Goal: Task Accomplishment & Management: Use online tool/utility

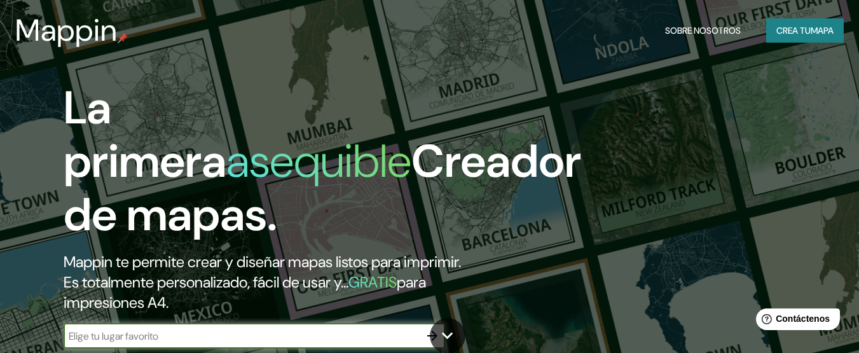
drag, startPoint x: 857, startPoint y: 37, endPoint x: 866, endPoint y: 43, distance: 10.9
click at [858, 43] on html "Mappin Sobre nosotros Crea tu mapa La primera asequible Creador de mapas. Mappi…" at bounding box center [429, 176] width 859 height 353
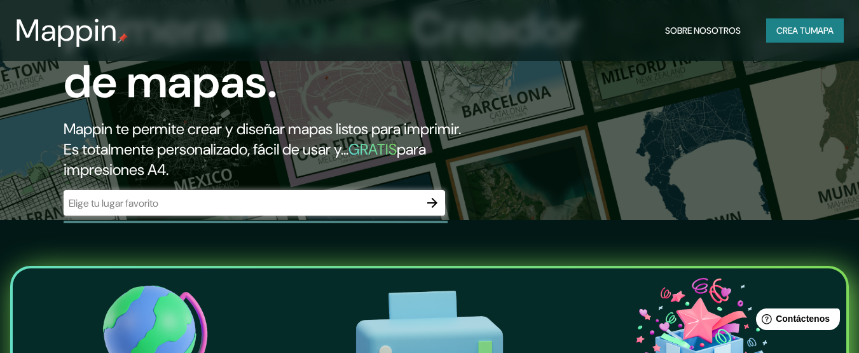
scroll to position [140, 0]
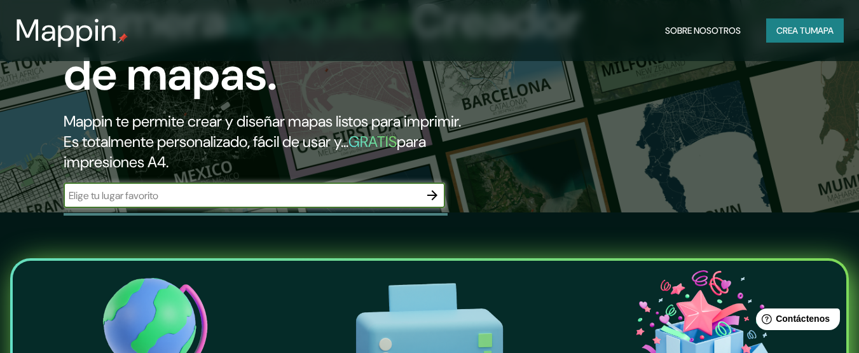
click at [339, 191] on input "text" at bounding box center [242, 195] width 356 height 15
type input "san [PERSON_NAME] gto"
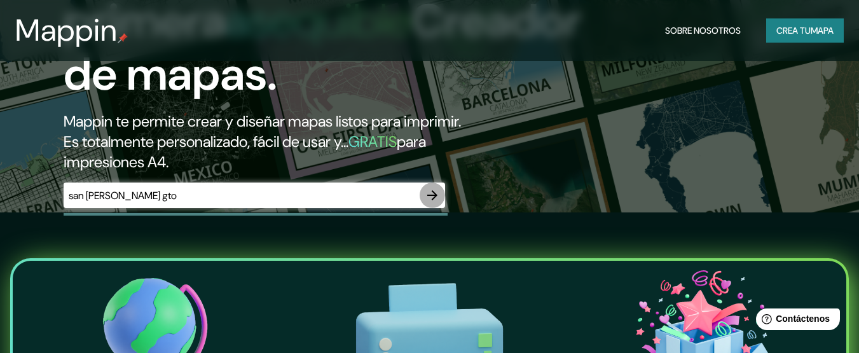
click at [429, 193] on icon "button" at bounding box center [432, 195] width 15 height 15
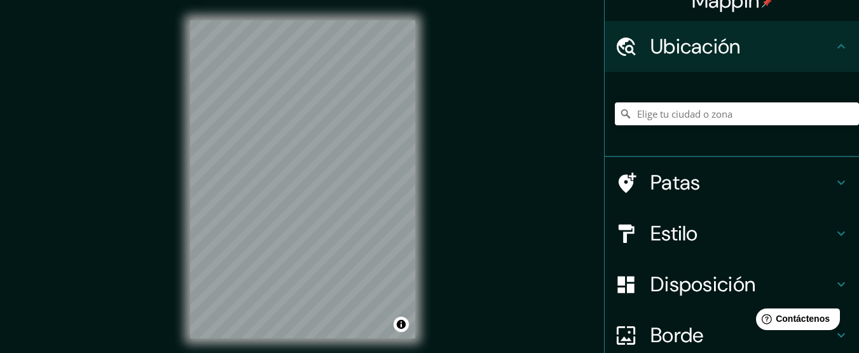
scroll to position [17, 0]
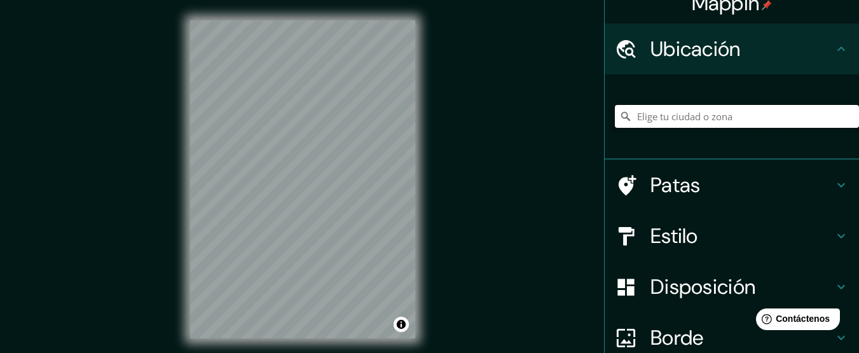
click at [720, 117] on input "Elige tu ciudad o zona" at bounding box center [737, 116] width 244 height 23
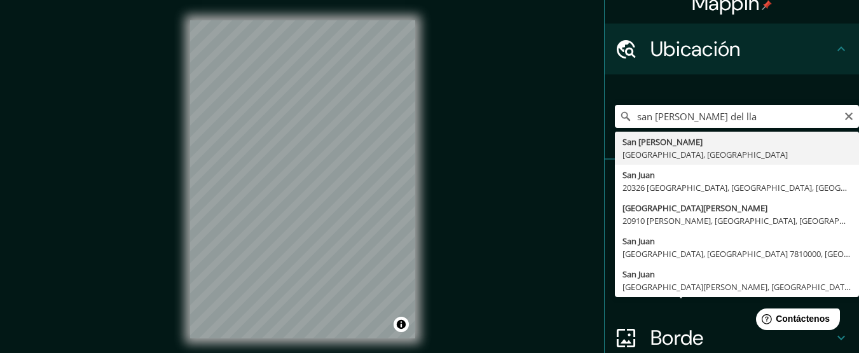
type input "[GEOGRAPHIC_DATA][PERSON_NAME], [GEOGRAPHIC_DATA], [GEOGRAPHIC_DATA]"
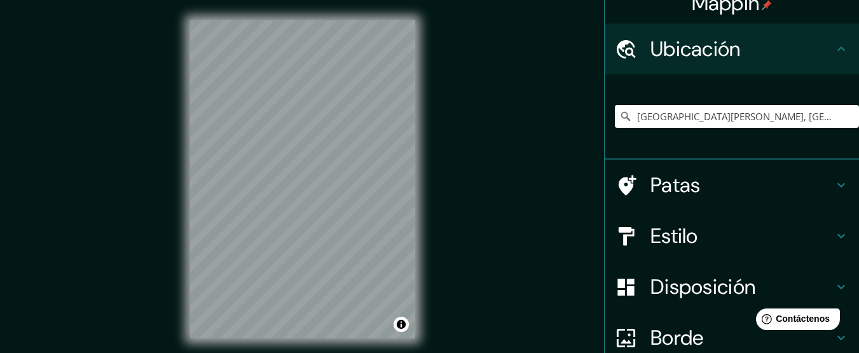
drag, startPoint x: 732, startPoint y: 208, endPoint x: 833, endPoint y: 238, distance: 104.8
click at [833, 238] on ul "Ubicación [GEOGRAPHIC_DATA][PERSON_NAME], [GEOGRAPHIC_DATA], [GEOGRAPHIC_DATA] …" at bounding box center [732, 247] width 254 height 446
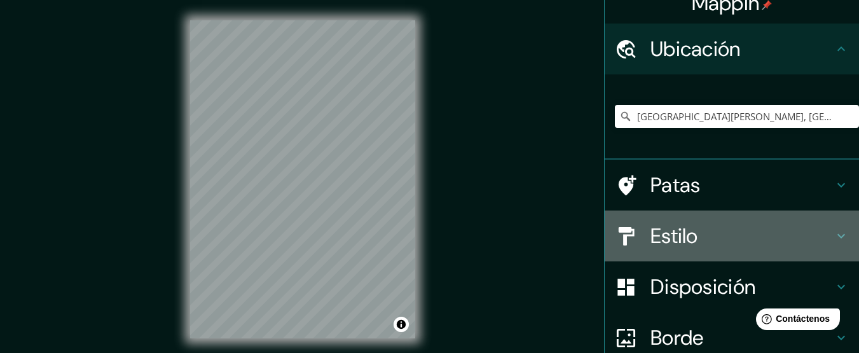
click at [833, 238] on icon at bounding box center [840, 235] width 15 height 15
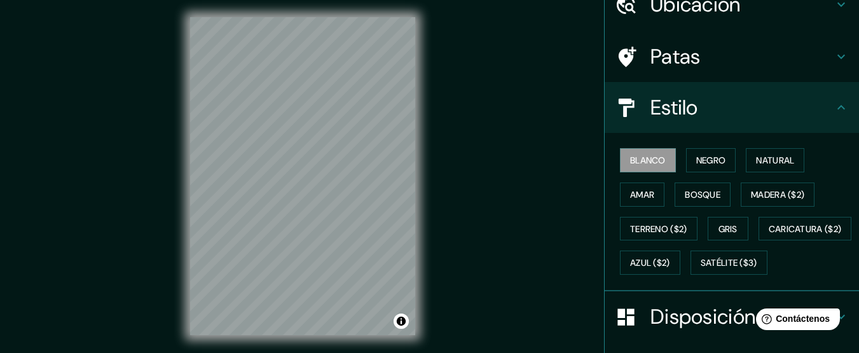
scroll to position [64, 0]
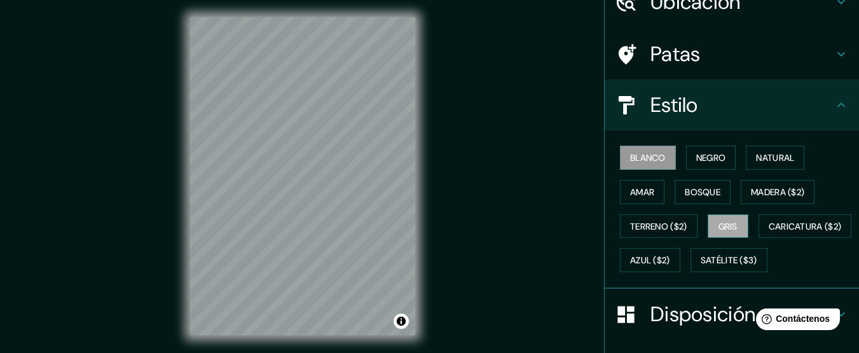
click at [729, 218] on font "Gris" at bounding box center [727, 226] width 19 height 17
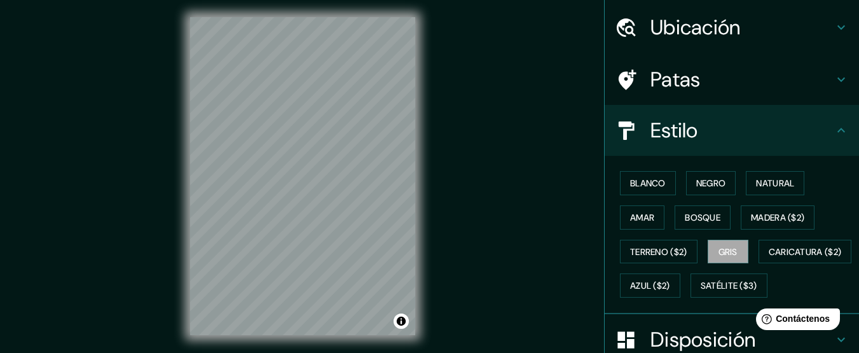
scroll to position [0, 0]
